Goal: Book appointment/travel/reservation

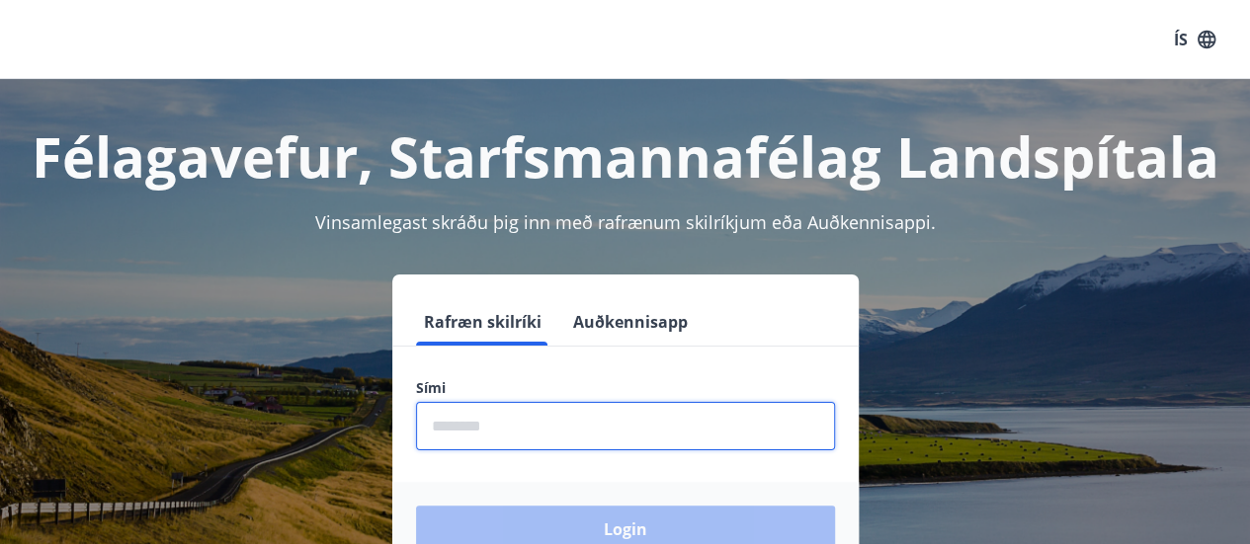
click at [520, 421] on input "phone" at bounding box center [625, 426] width 419 height 48
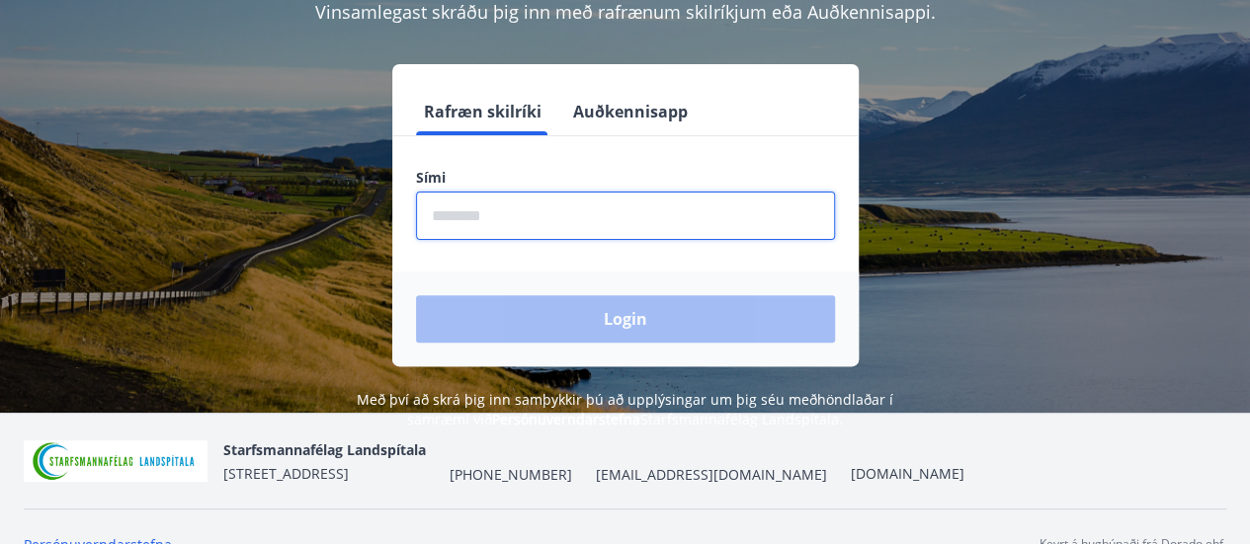
scroll to position [244, 0]
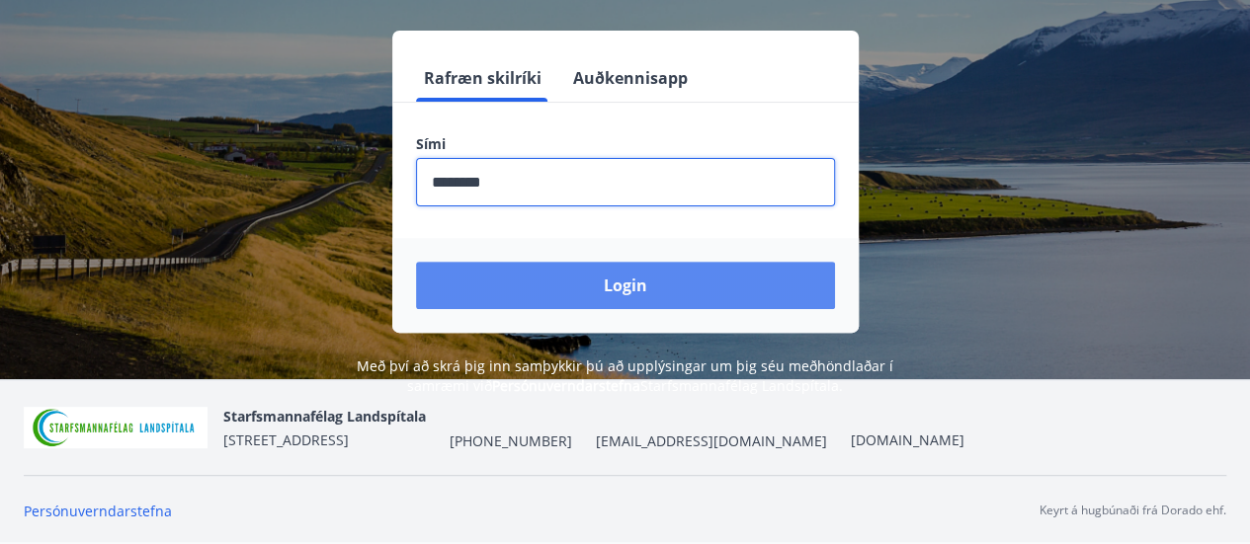
type input "********"
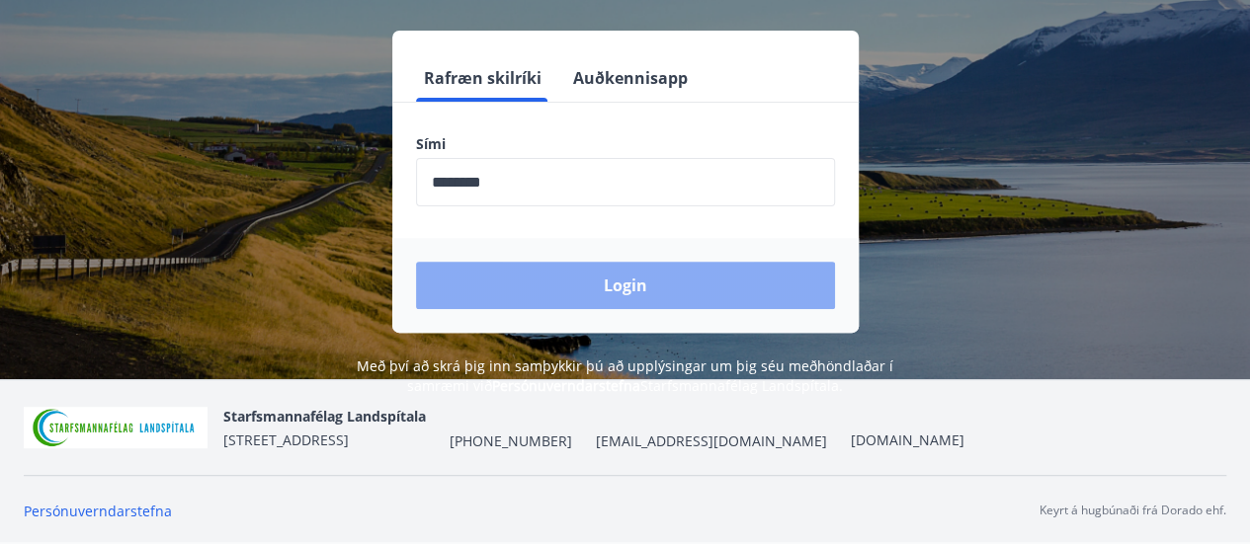
click at [688, 281] on button "Login" at bounding box center [625, 285] width 419 height 47
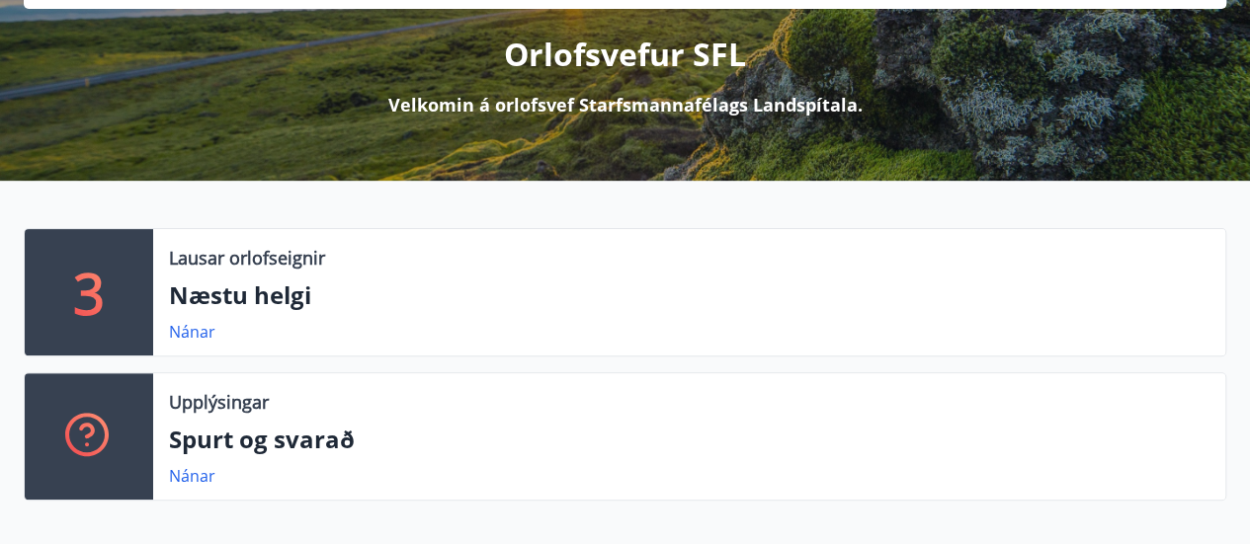
scroll to position [277, 0]
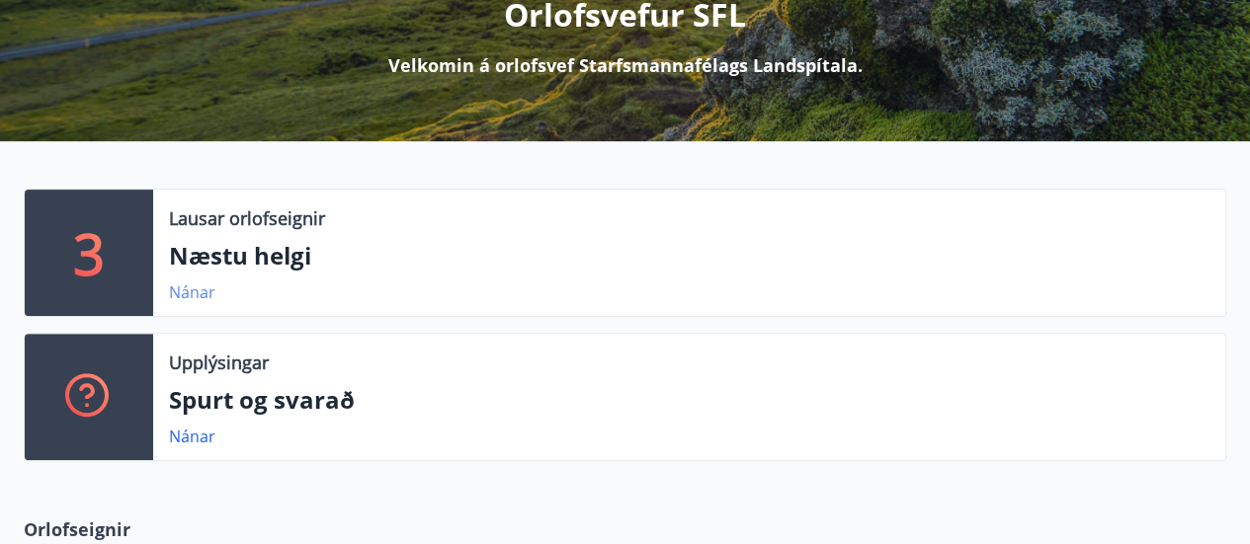
click at [198, 288] on link "Nánar" at bounding box center [192, 293] width 46 height 22
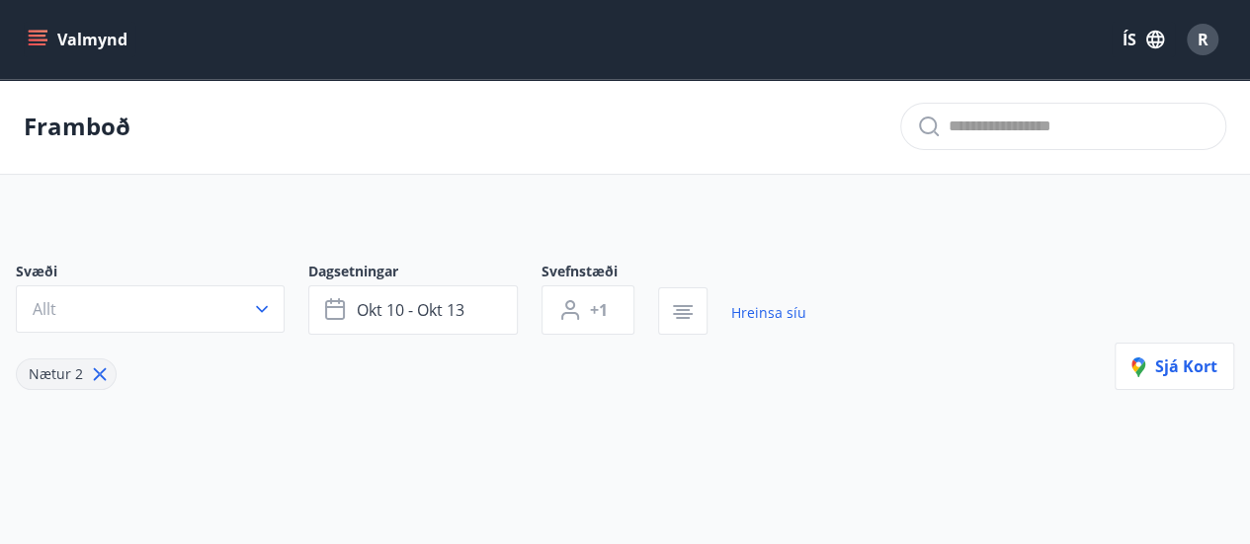
type input "*"
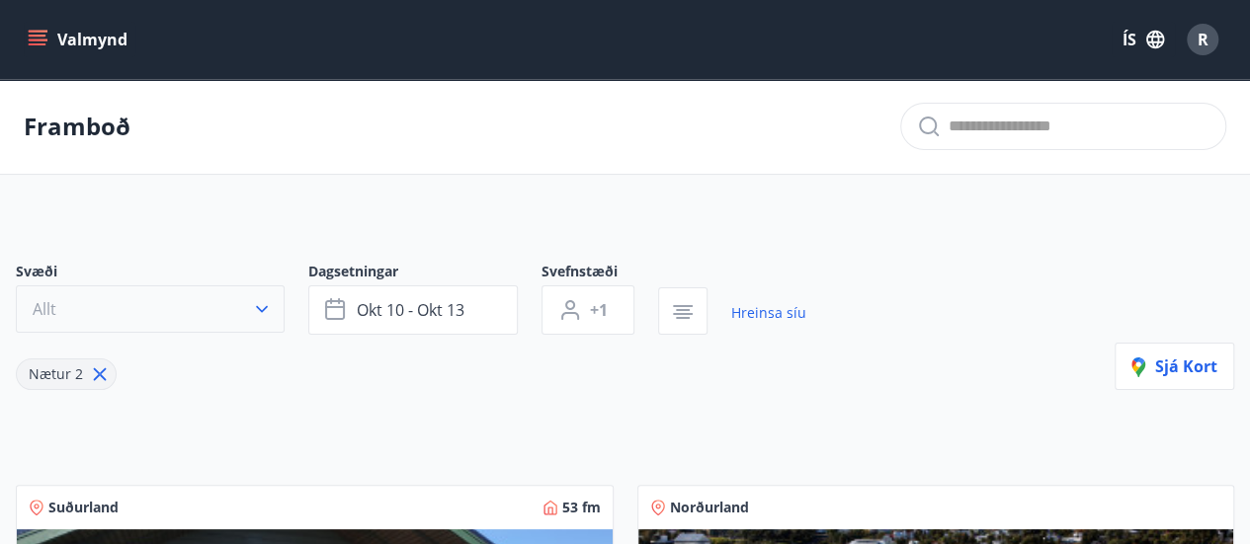
click at [261, 304] on icon "button" at bounding box center [262, 309] width 20 height 20
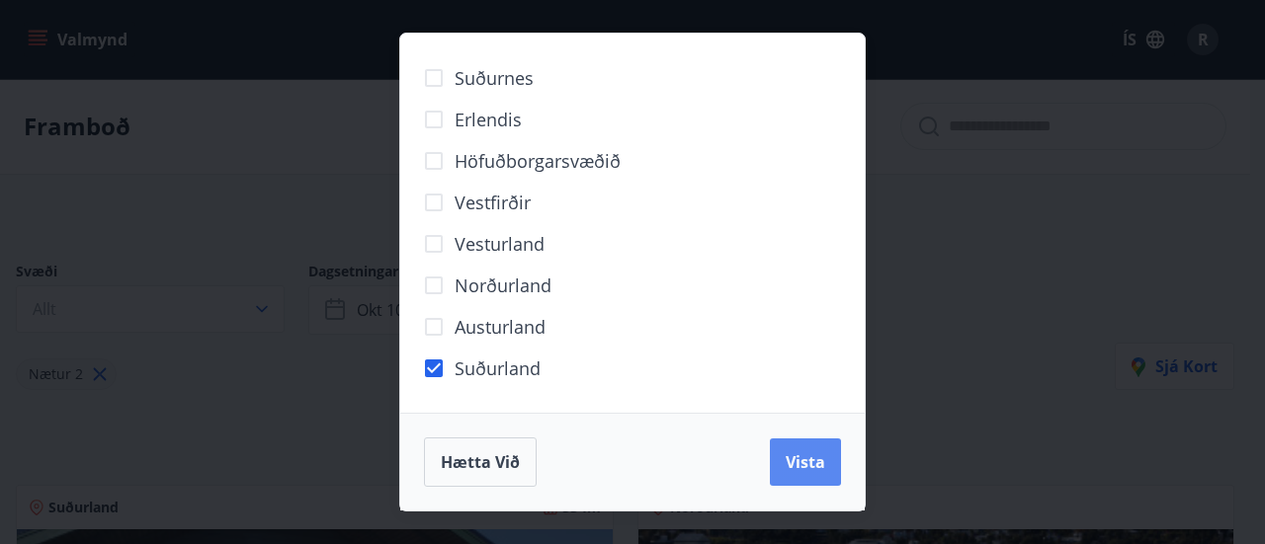
click at [794, 463] on span "Vista" at bounding box center [805, 463] width 40 height 22
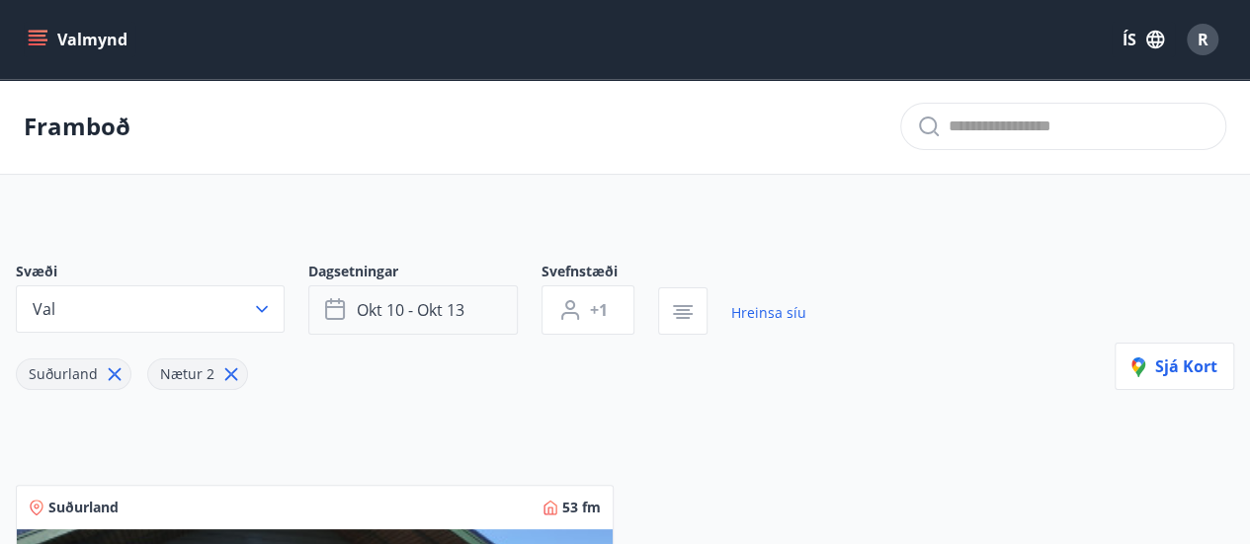
click at [448, 310] on span "okt 10 - okt 13" at bounding box center [411, 310] width 108 height 22
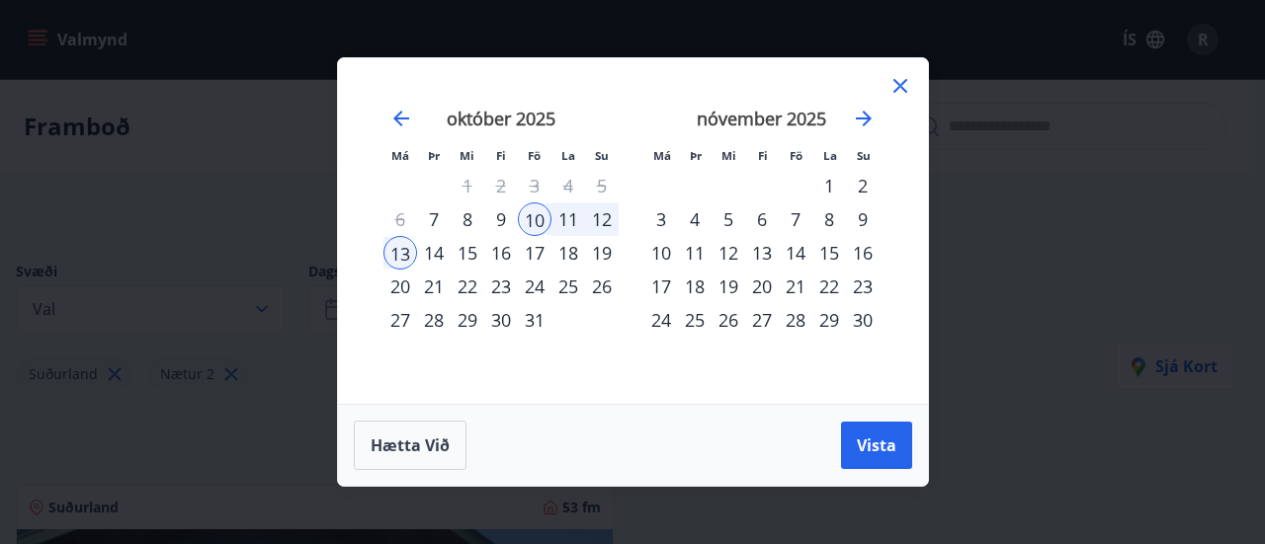
click at [551, 318] on td "Calendar" at bounding box center [568, 320] width 34 height 34
click at [862, 119] on icon "Move forward to switch to the next month." at bounding box center [864, 119] width 16 height 16
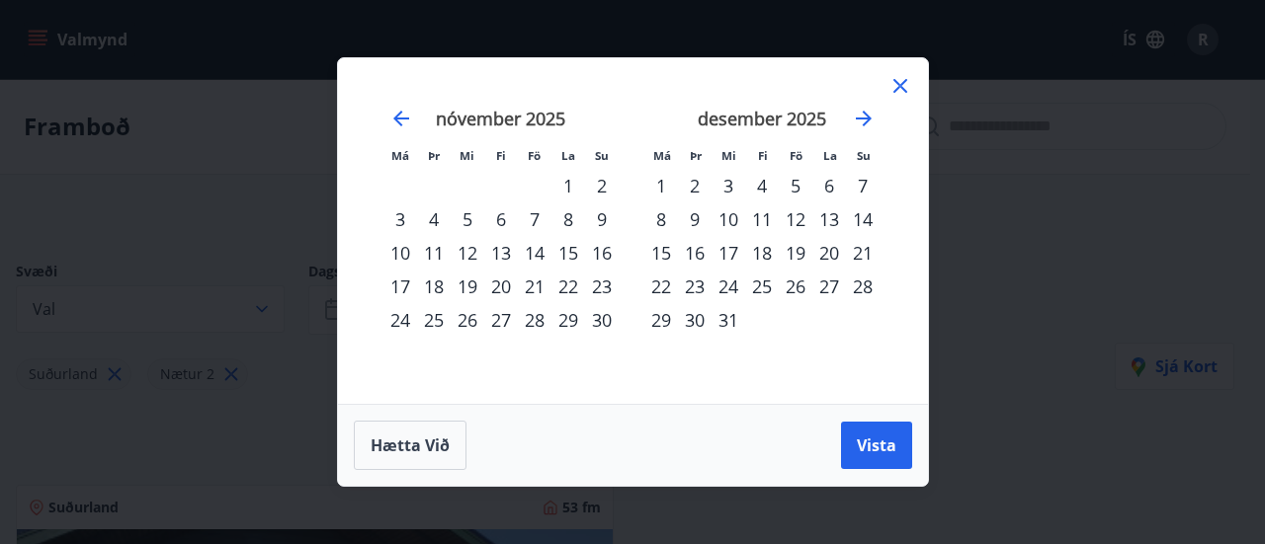
click at [570, 191] on div "1" at bounding box center [568, 186] width 34 height 34
click at [600, 187] on div "2" at bounding box center [602, 186] width 34 height 34
click at [565, 181] on div "1" at bounding box center [568, 186] width 34 height 34
click at [401, 117] on icon "Move backward to switch to the previous month." at bounding box center [401, 119] width 24 height 24
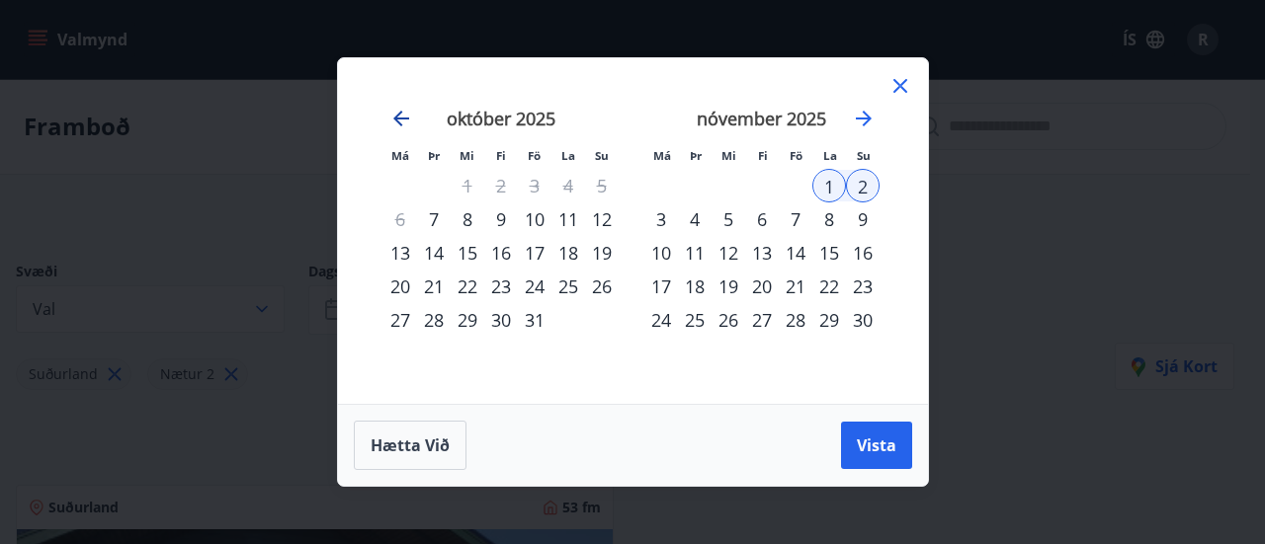
click at [401, 118] on icon "Move backward to switch to the previous month." at bounding box center [401, 119] width 24 height 24
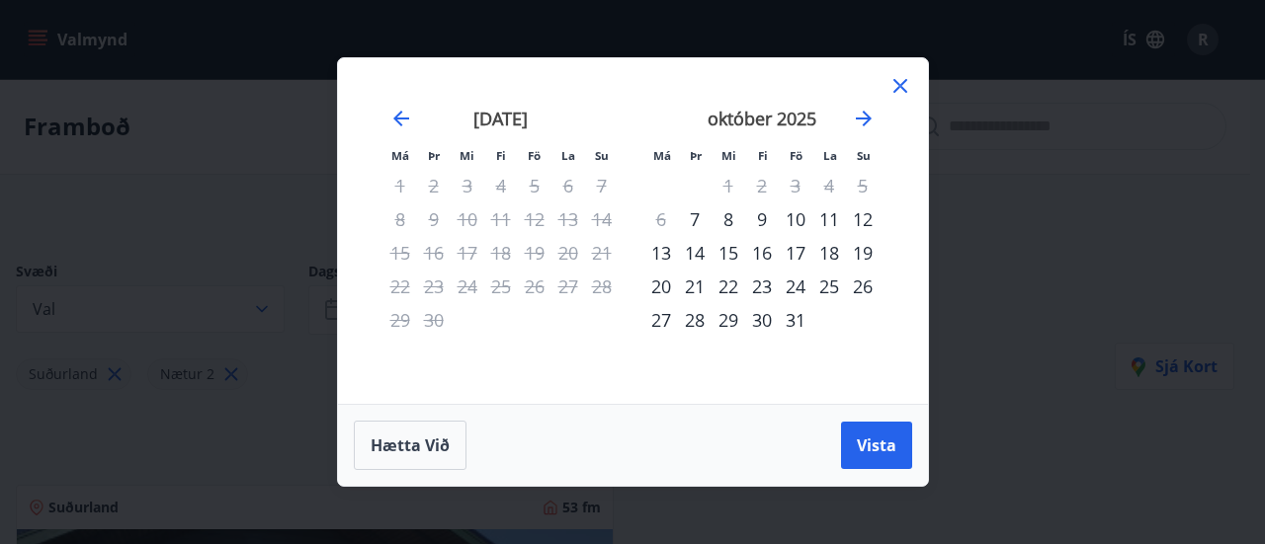
click at [898, 79] on icon at bounding box center [900, 86] width 24 height 24
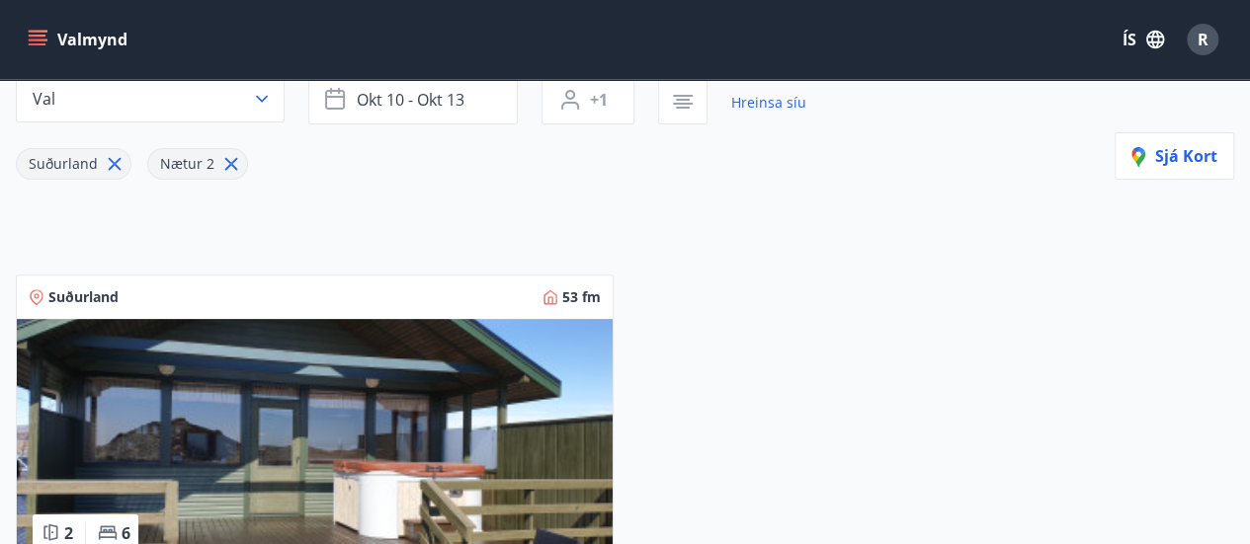
scroll to position [302, 0]
